Goal: Transaction & Acquisition: Obtain resource

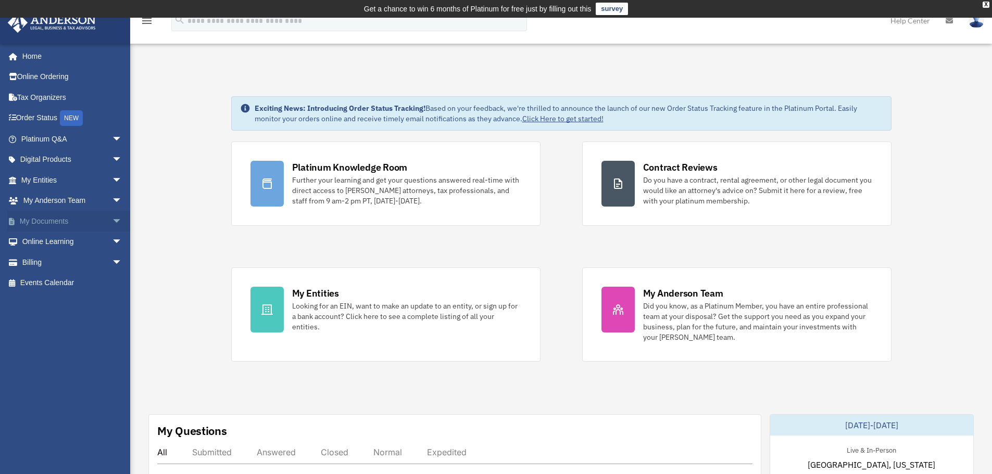
click at [67, 224] on link "My Documents arrow_drop_down" at bounding box center [72, 221] width 131 height 21
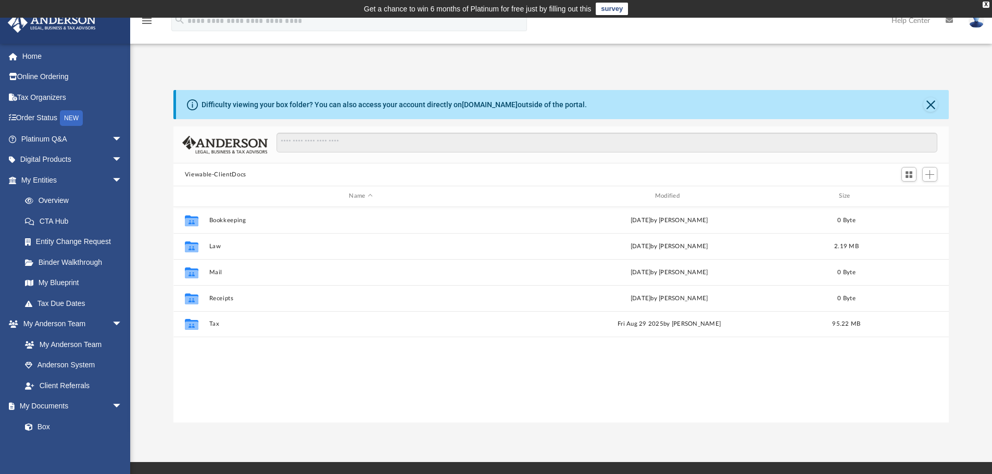
scroll to position [229, 768]
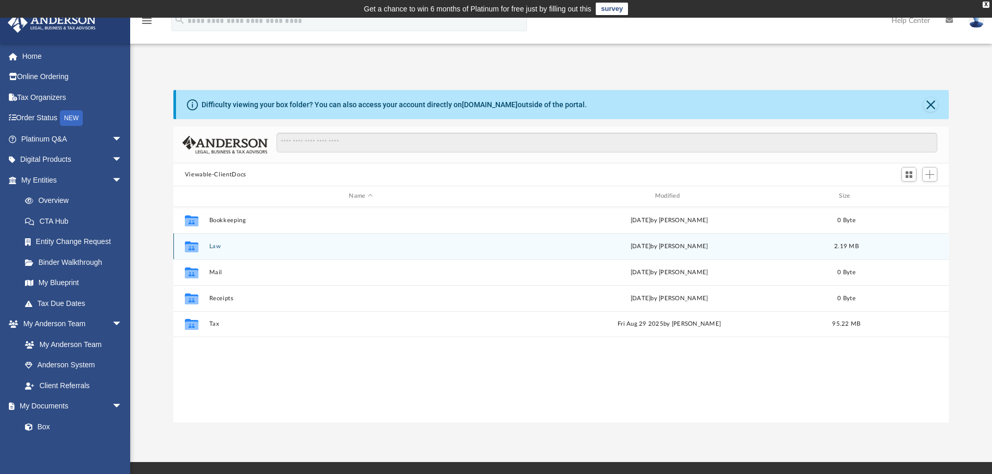
click at [216, 246] on button "Law" at bounding box center [361, 246] width 304 height 7
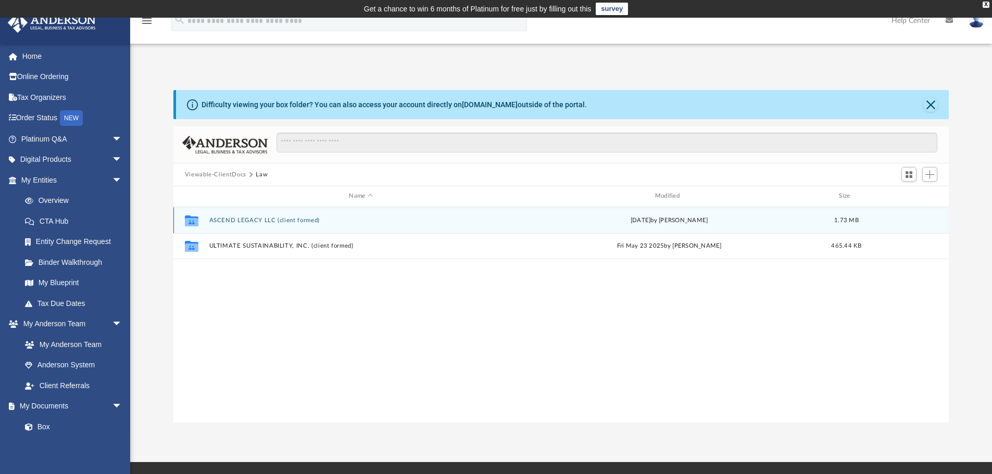
click at [236, 217] on button "ASCEND LEGACY LLC (client formed)" at bounding box center [361, 220] width 304 height 7
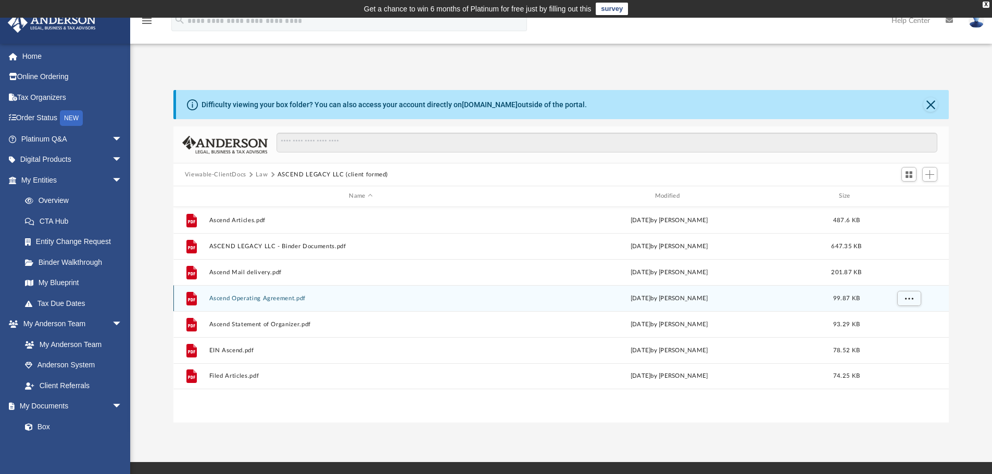
click at [247, 298] on button "Ascend Operating Agreement.pdf" at bounding box center [361, 298] width 304 height 7
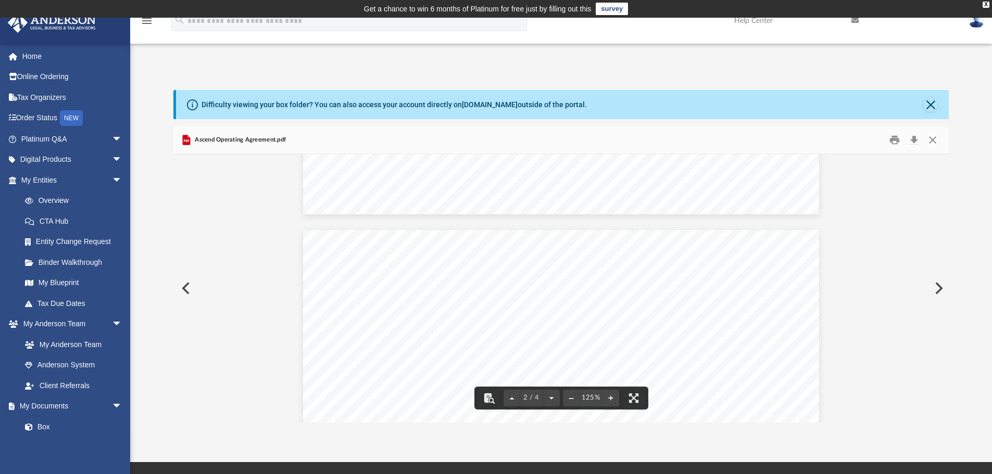
scroll to position [1259, 0]
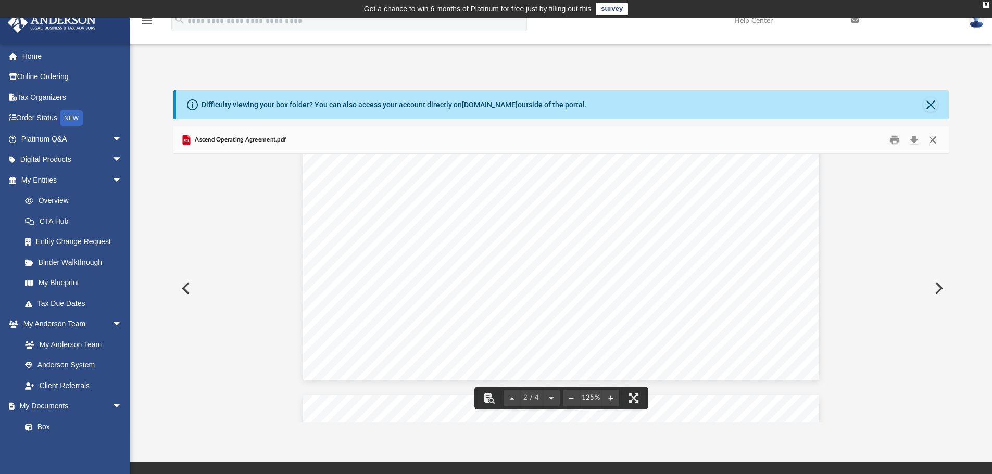
click at [931, 142] on button "Close" at bounding box center [932, 140] width 19 height 16
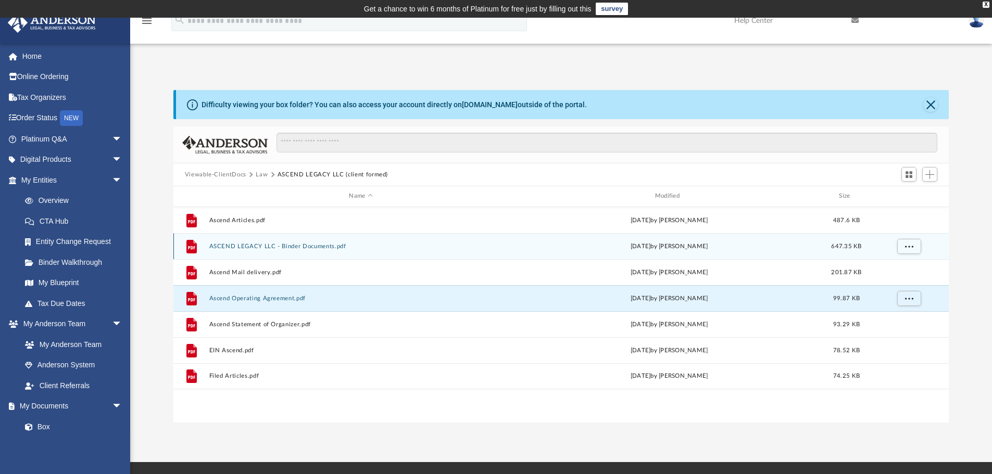
click at [303, 249] on button "ASCEND LEGACY LLC - Binder Documents.pdf" at bounding box center [361, 246] width 304 height 7
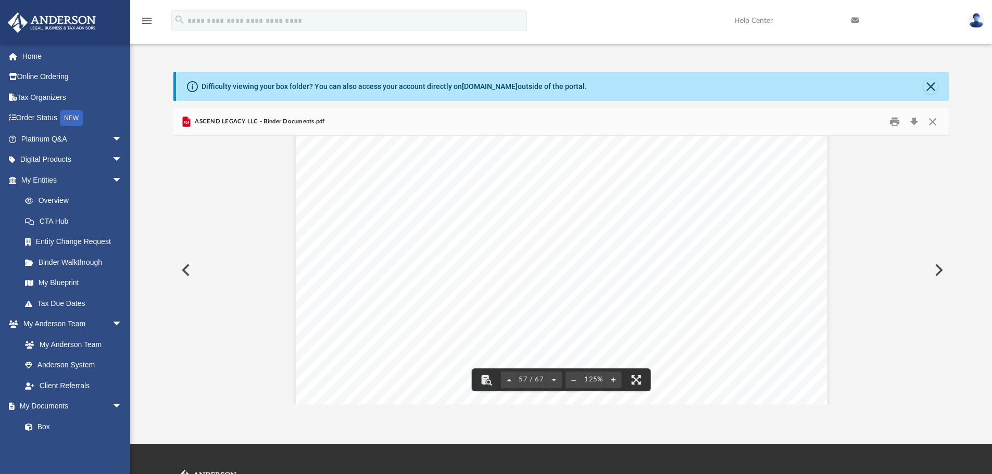
scroll to position [39625, 0]
click at [392, 195] on div "Operating Agreement of ASCEND LEGACY LLC Page 45 of 45 reference to an agreemen…" at bounding box center [561, 230] width 531 height 687
click at [394, 205] on span "_______________________________________" at bounding box center [459, 207] width 203 height 10
click at [397, 206] on span "_______________________________________" at bounding box center [459, 207] width 203 height 10
click at [404, 206] on span "_______________________________________" at bounding box center [459, 207] width 203 height 10
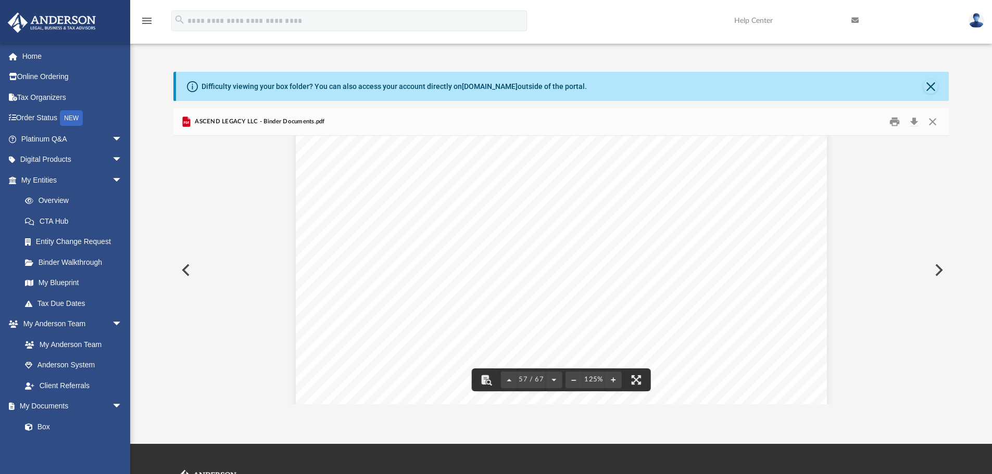
click at [407, 207] on span "_______________________________________" at bounding box center [459, 207] width 203 height 10
click at [408, 207] on span "_______________________________________" at bounding box center [459, 207] width 203 height 10
click at [415, 204] on span "_______________________________________" at bounding box center [459, 207] width 203 height 10
click at [411, 202] on span "_______________________________________" at bounding box center [459, 207] width 203 height 10
click at [399, 205] on span "_______________________________________" at bounding box center [459, 207] width 203 height 10
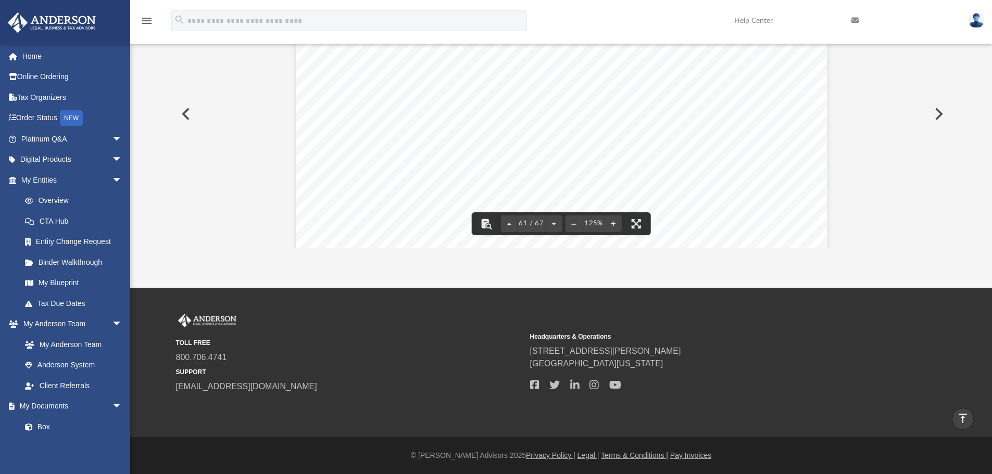
scroll to position [42250, 0]
click at [939, 118] on button "Preview" at bounding box center [937, 113] width 23 height 29
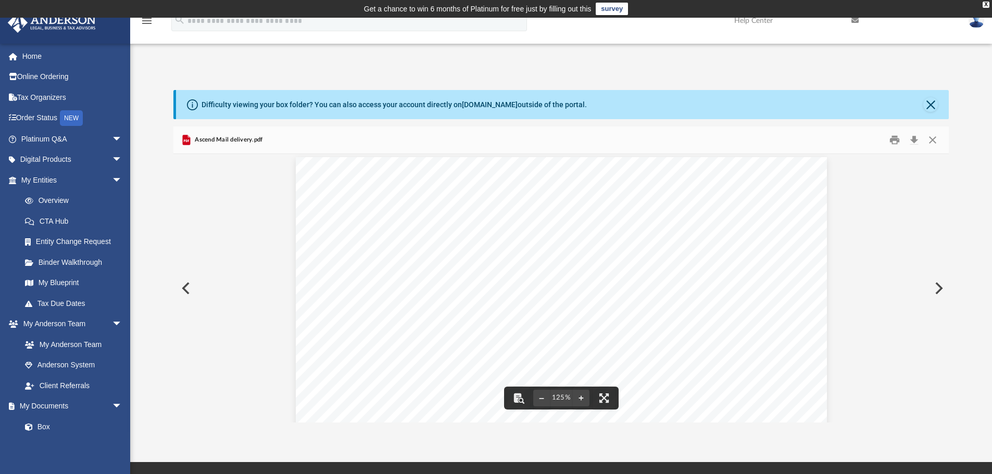
scroll to position [0, 0]
click at [941, 292] on button "Preview" at bounding box center [937, 288] width 23 height 29
click at [184, 293] on button "Preview" at bounding box center [184, 288] width 23 height 29
click at [186, 290] on button "Preview" at bounding box center [184, 288] width 23 height 29
click at [916, 142] on button "Download" at bounding box center [914, 140] width 19 height 16
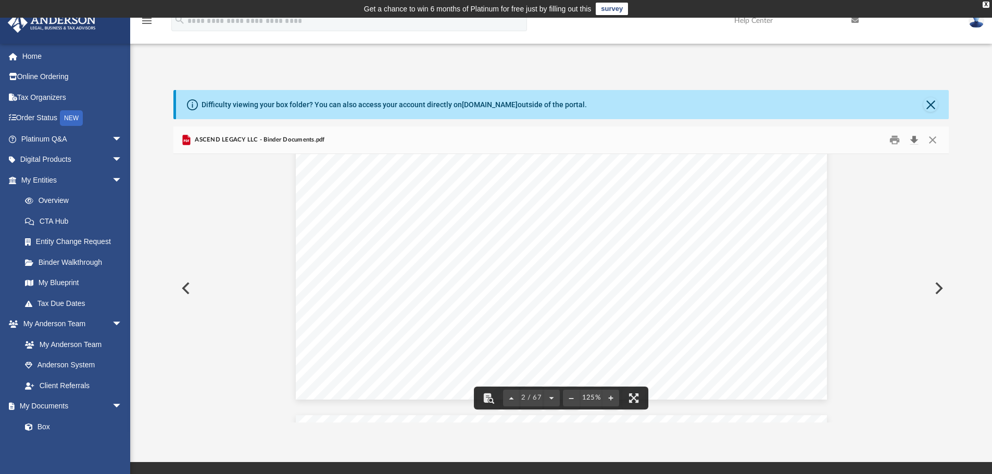
scroll to position [312, 0]
